Goal: Information Seeking & Learning: Learn about a topic

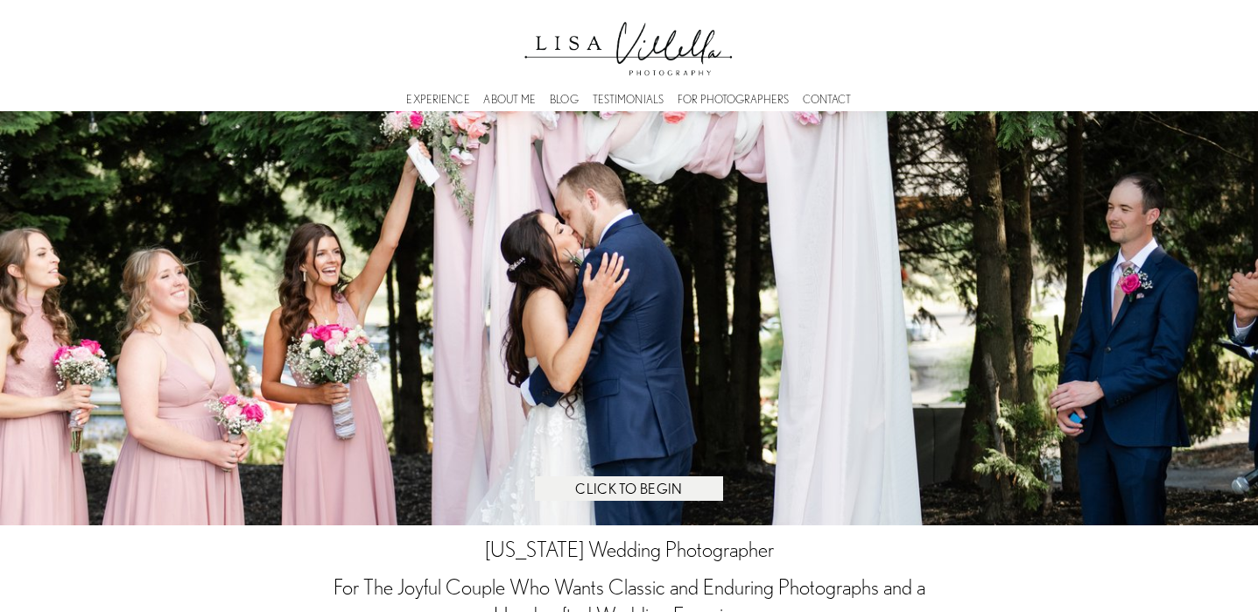
click at [723, 97] on link "FOR PHOTOGRAPHERS" at bounding box center [732, 99] width 111 height 5
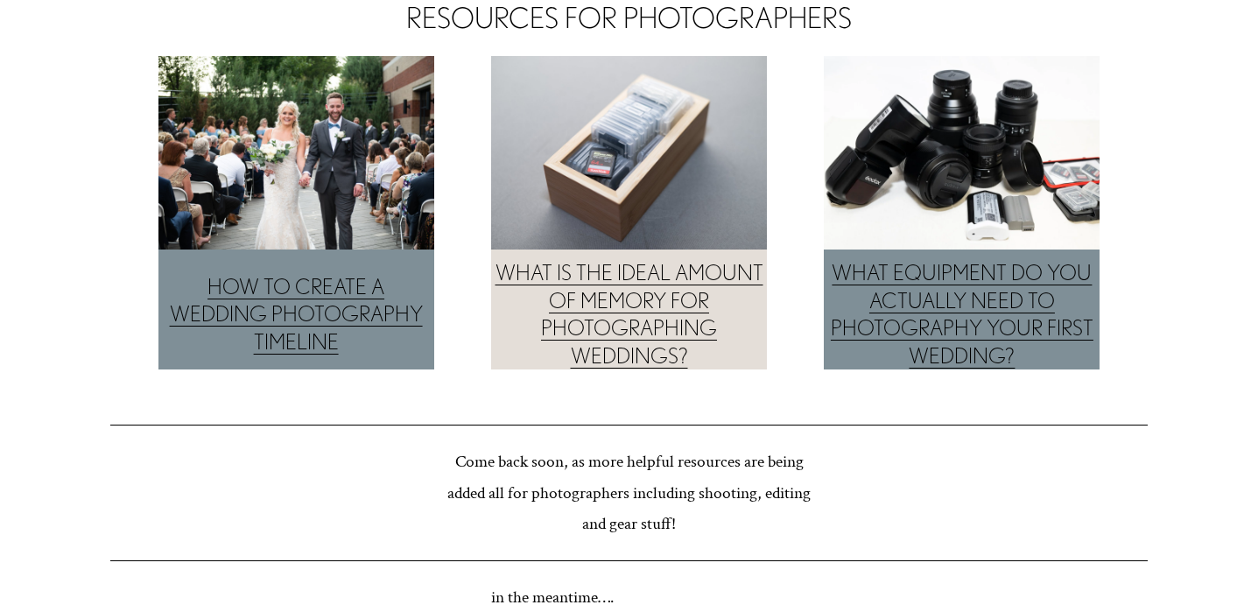
scroll to position [130, 0]
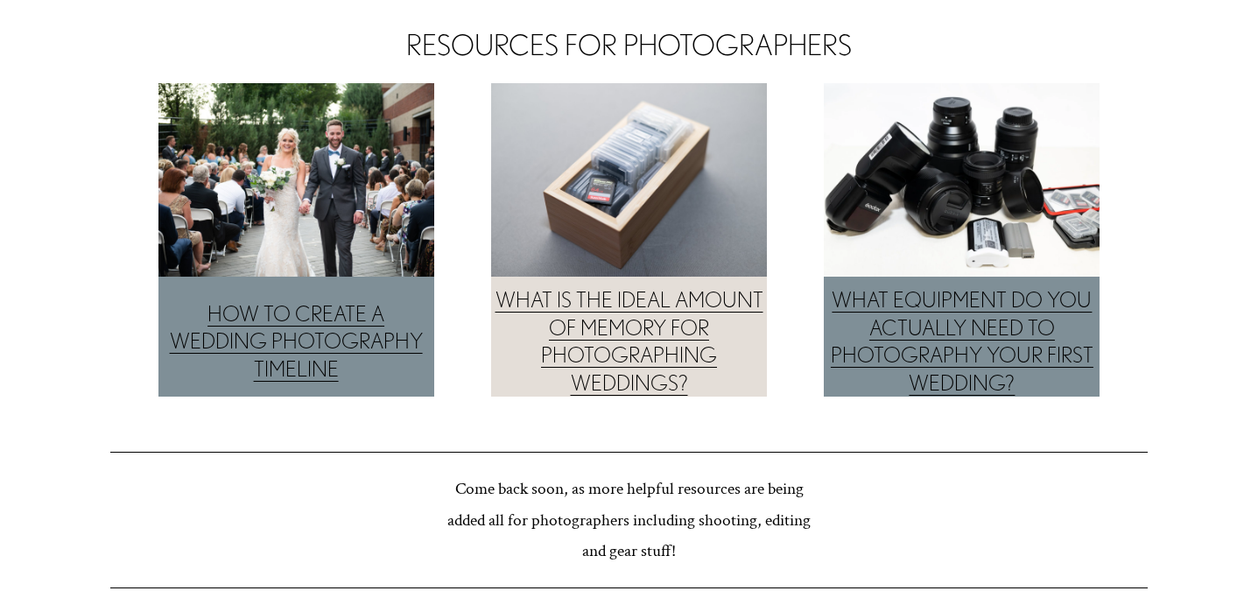
click at [346, 334] on link "HOW TO CREATE A WEDDING PHOTOGRAPHY TIMELINE" at bounding box center [296, 341] width 253 height 80
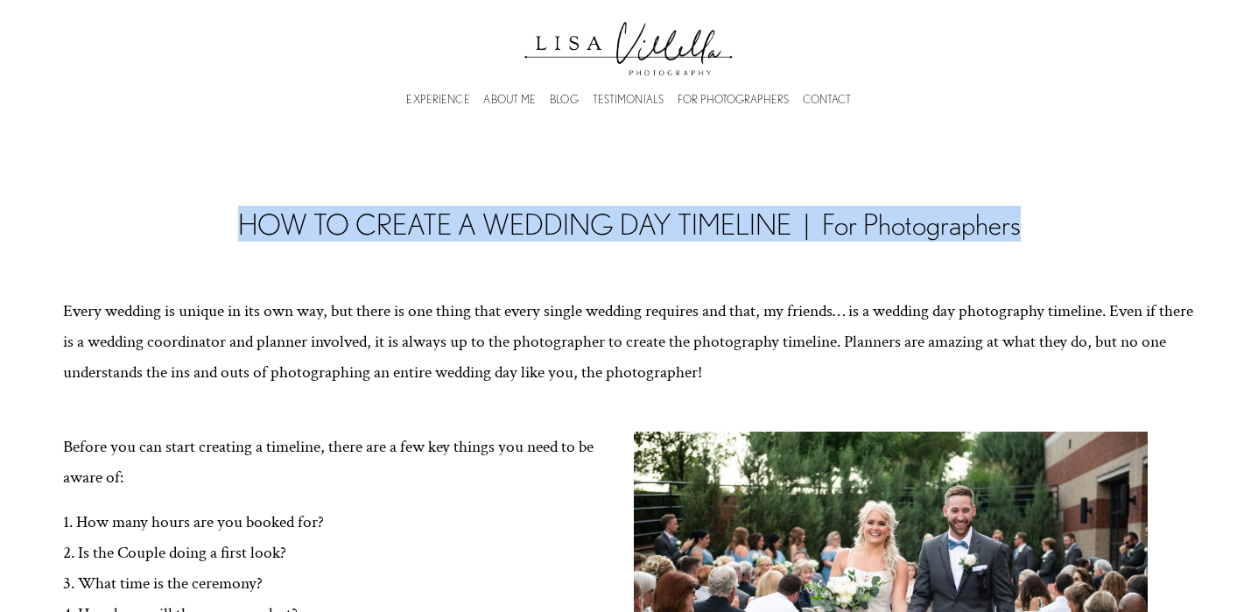
drag, startPoint x: 1020, startPoint y: 224, endPoint x: 413, endPoint y: 200, distance: 607.0
click at [413, 201] on div "HOW TO CREATE A WEDDING DAY TIMELINE | For Photographers" at bounding box center [628, 223] width 1037 height 59
copy h2 "HOW TO CREATE A WEDDING DAY TIMELINE | For Photographers"
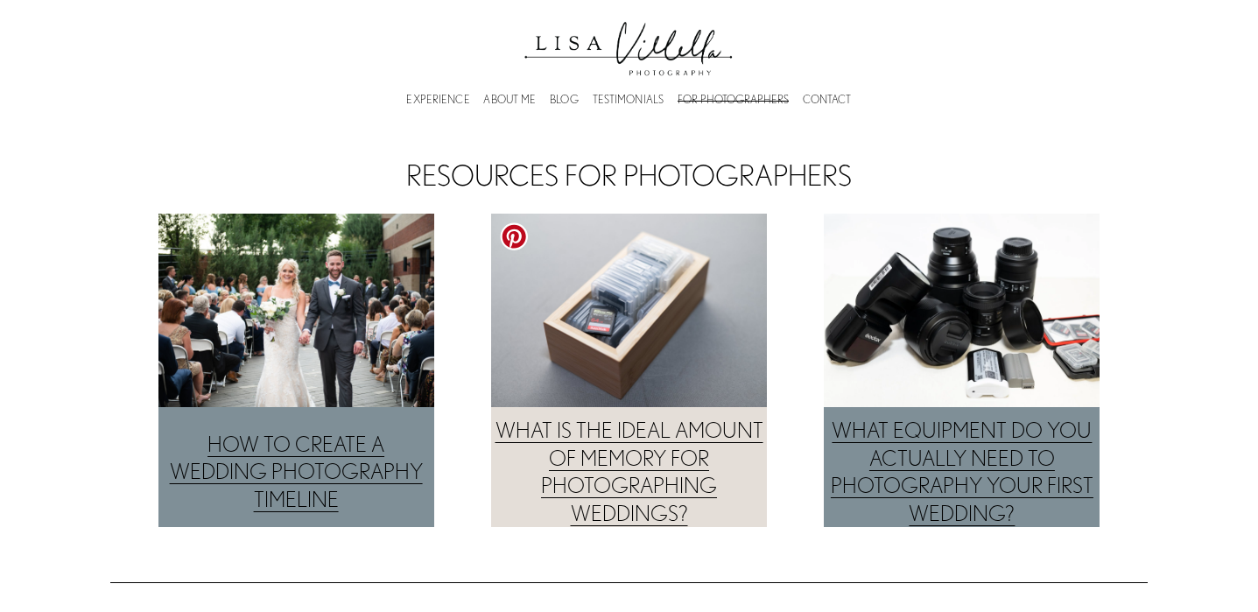
scroll to position [130, 0]
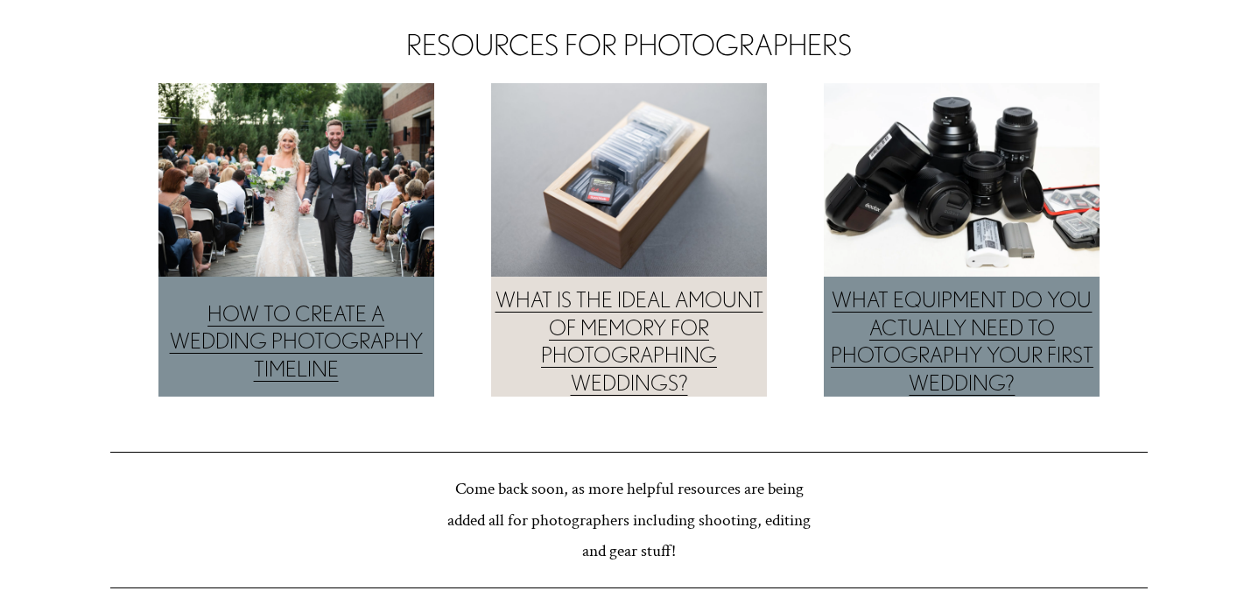
click at [659, 339] on link "WHAT IS THE IDEAL AMOUNT OF MEMORY FOR PHOTOGRAPHING WEDDINGS?" at bounding box center [629, 340] width 268 height 107
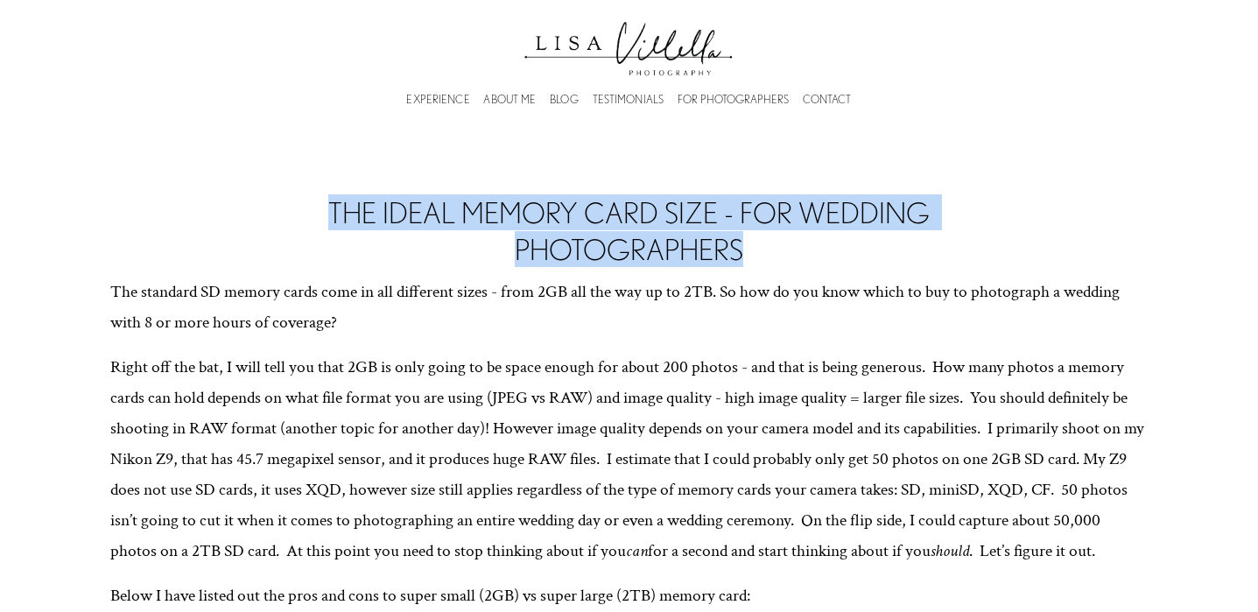
drag, startPoint x: 756, startPoint y: 246, endPoint x: 408, endPoint y: 188, distance: 353.1
copy h2 "THE IDEAL MEMORY CARD SIZE - FOR WEDDING PHOTOGRAPHERS"
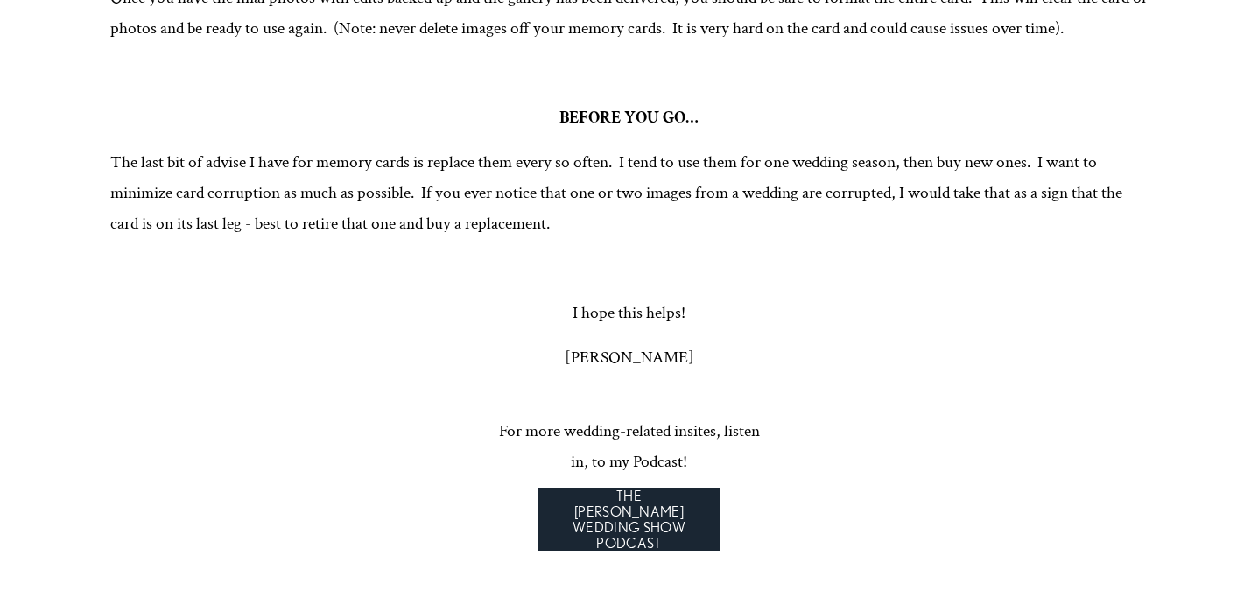
scroll to position [1897, 0]
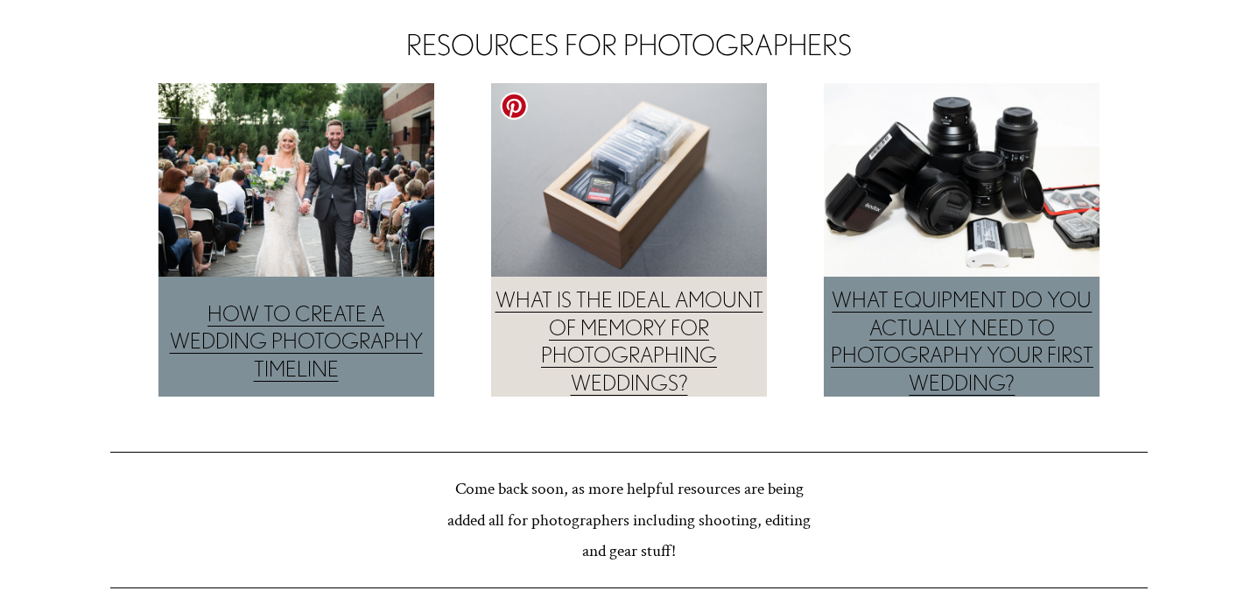
scroll to position [130, 0]
click at [950, 304] on link "WHAT EQUIPMENT DO YOU ACTUALLY NEED TO PHOTOGRAPHY YOUR FIRST WEDDING?" at bounding box center [962, 340] width 263 height 107
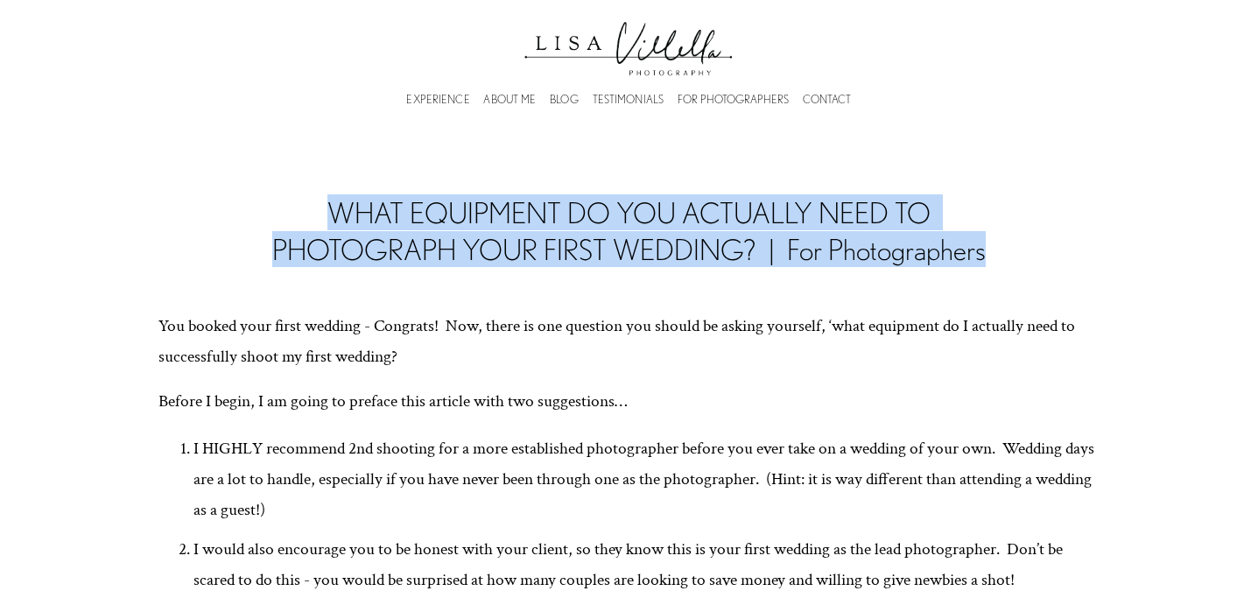
drag, startPoint x: 988, startPoint y: 249, endPoint x: 338, endPoint y: 193, distance: 652.8
copy h2 "WHAT EQUIPMENT DO YOU ACTUALLY NEED TO PHOTOGRAPH YOUR FIRST WEDDING? | For Pho…"
